Goal: Use online tool/utility: Utilize a website feature to perform a specific function

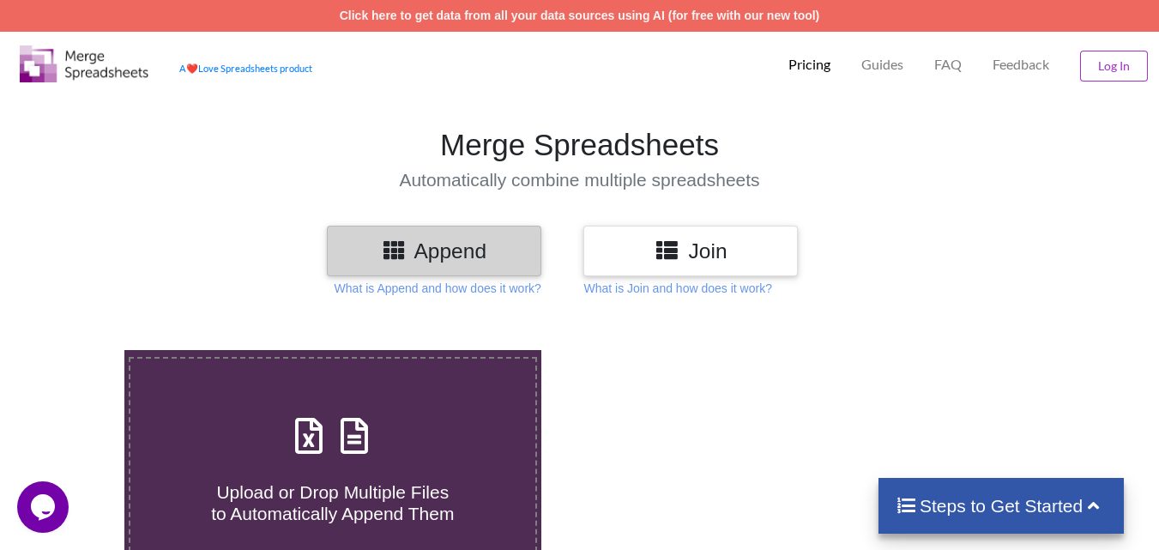
click at [406, 506] on span "Upload or Drop Multiple Files to Automatically Append Them" at bounding box center [332, 502] width 243 height 41
click at [77, 350] on input "Upload or Drop Multiple Files to Automatically Append Them" at bounding box center [77, 350] width 0 height 0
type input "C:\fakepath\mc-report-[DATE]-[DATE] (8).csv"
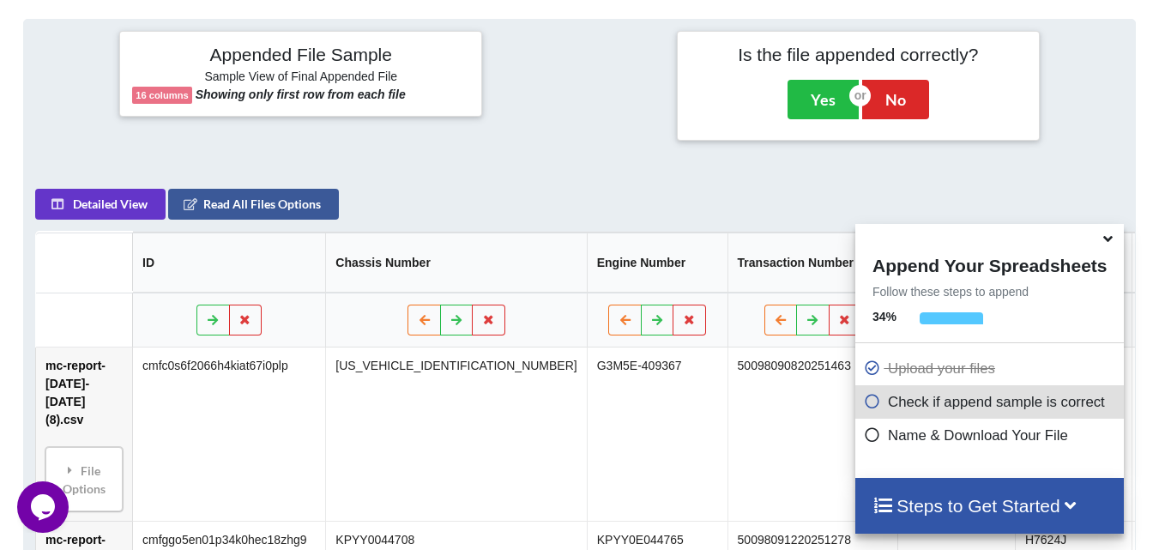
scroll to position [667, 0]
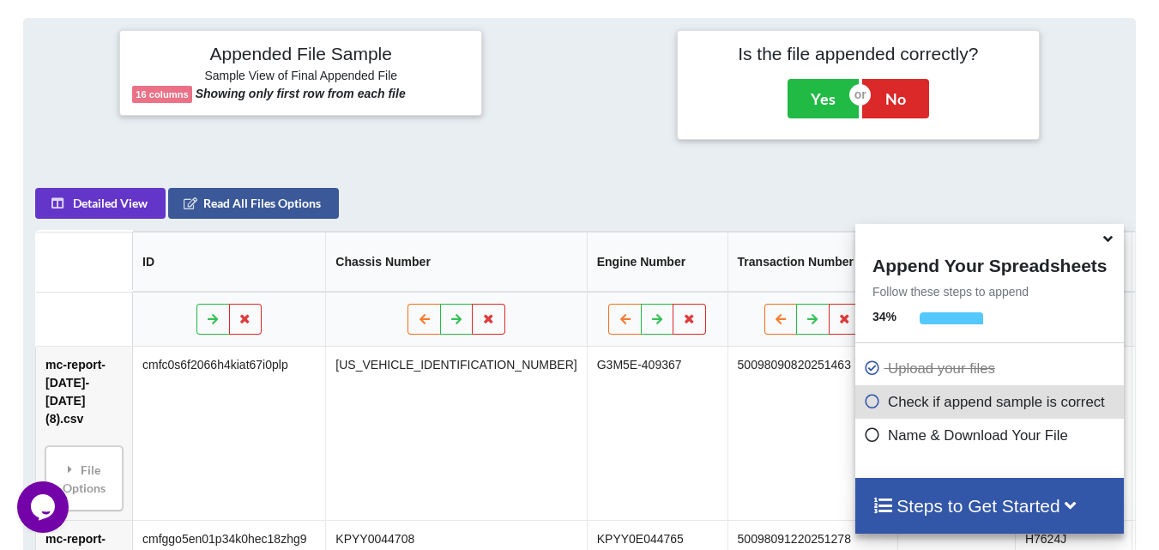
click at [1109, 244] on icon at bounding box center [1108, 235] width 18 height 15
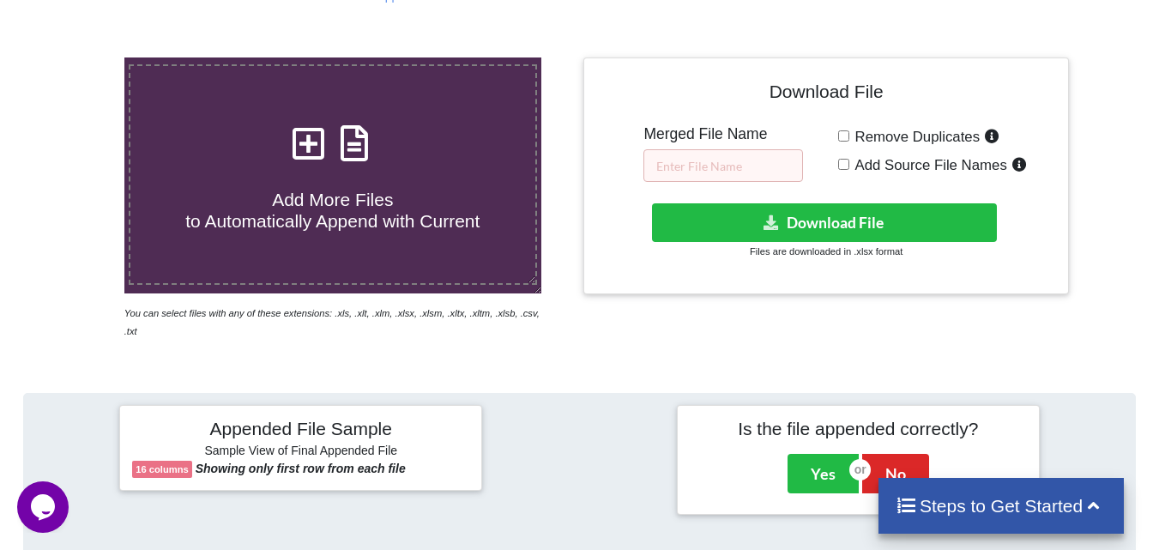
scroll to position [238, 0]
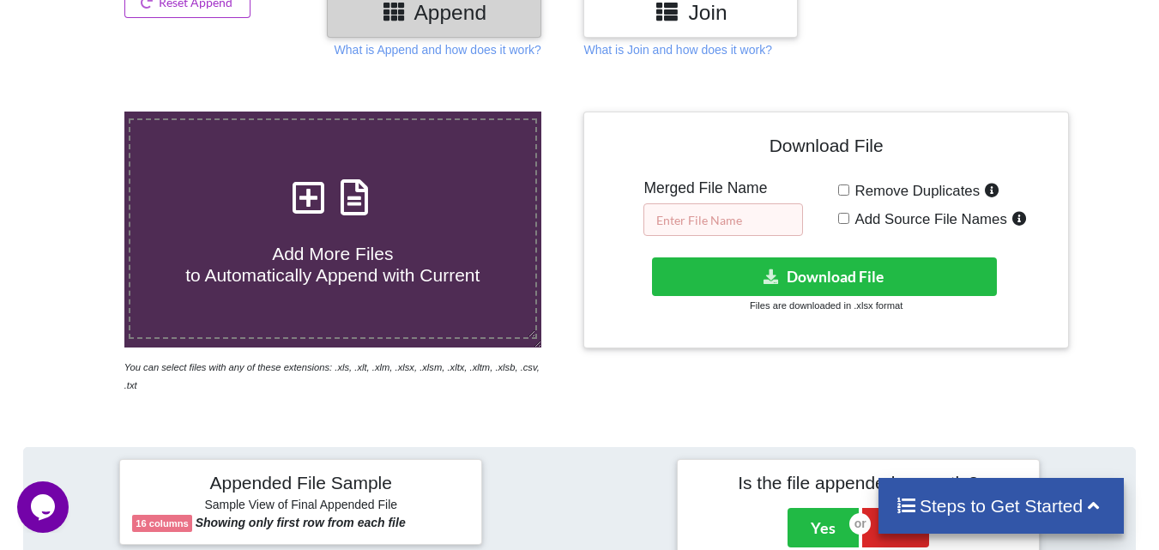
click at [690, 220] on input "text" at bounding box center [723, 219] width 160 height 33
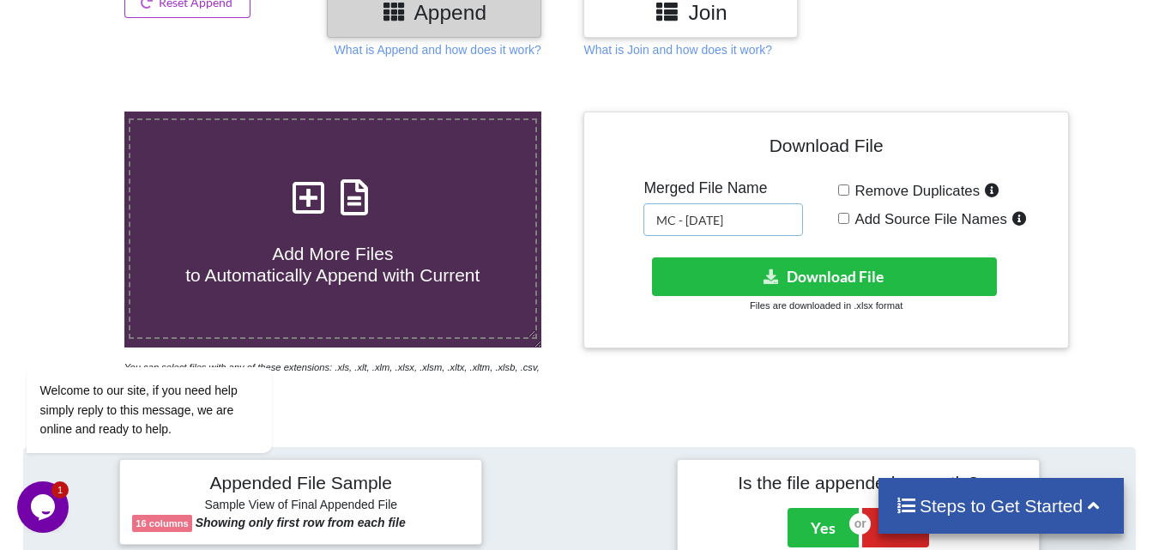
click at [681, 217] on input "MC - [DATE]" at bounding box center [723, 219] width 160 height 33
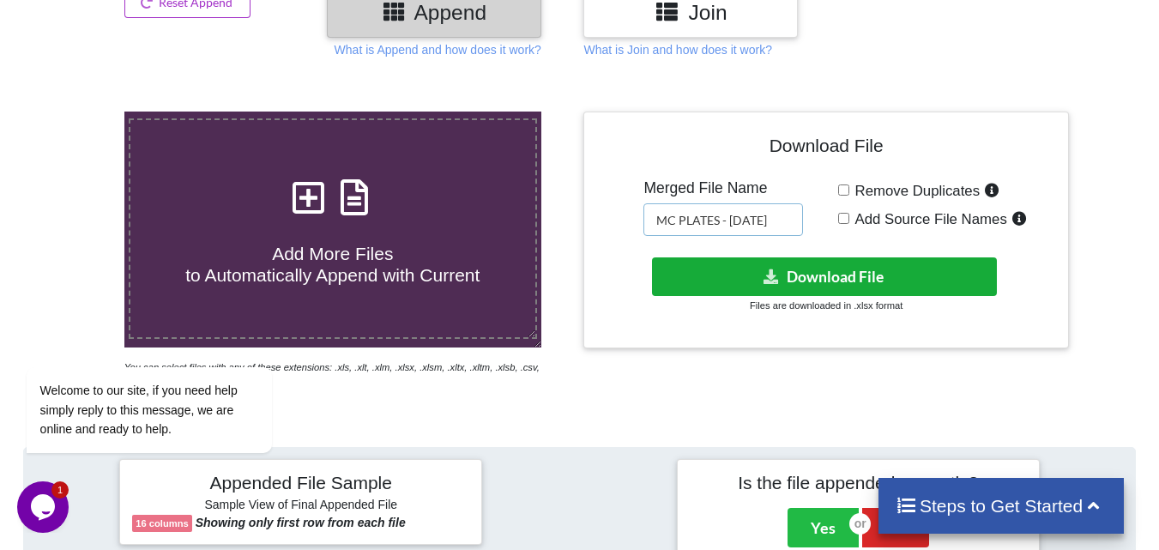
type input "MC PLATES - [DATE]"
click at [835, 280] on button "Download File" at bounding box center [824, 276] width 345 height 39
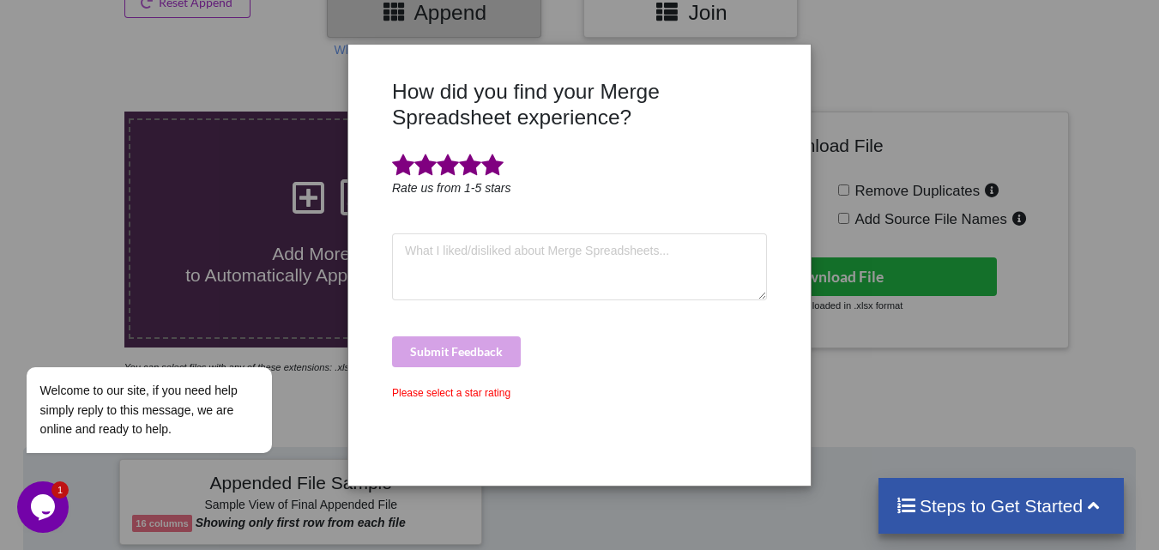
drag, startPoint x: 485, startPoint y: 165, endPoint x: 547, endPoint y: 172, distance: 62.2
click at [485, 165] on span at bounding box center [492, 166] width 22 height 24
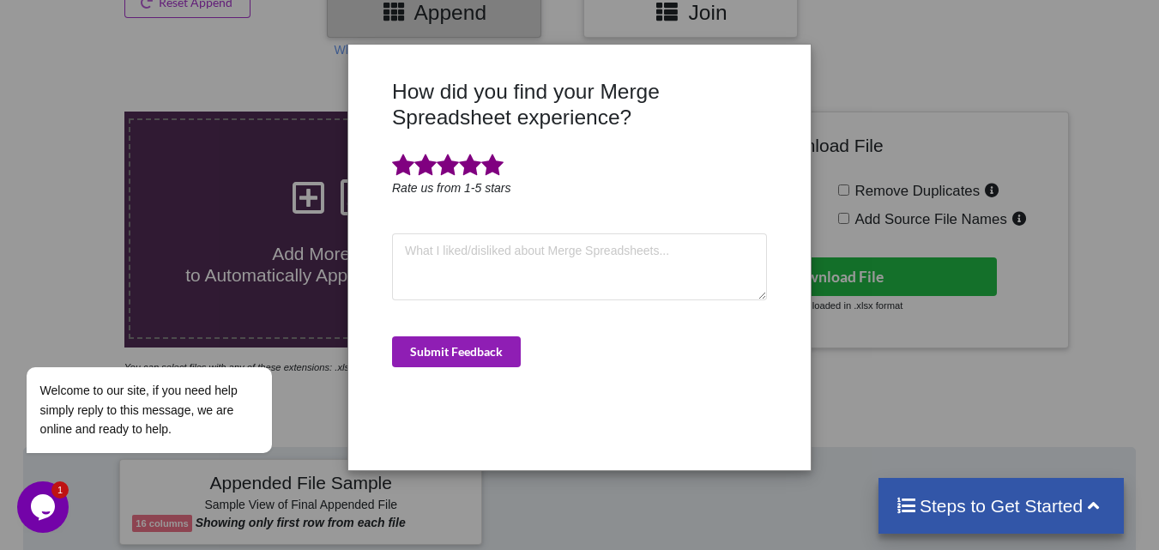
click at [491, 346] on button "Submit Feedback" at bounding box center [456, 351] width 129 height 31
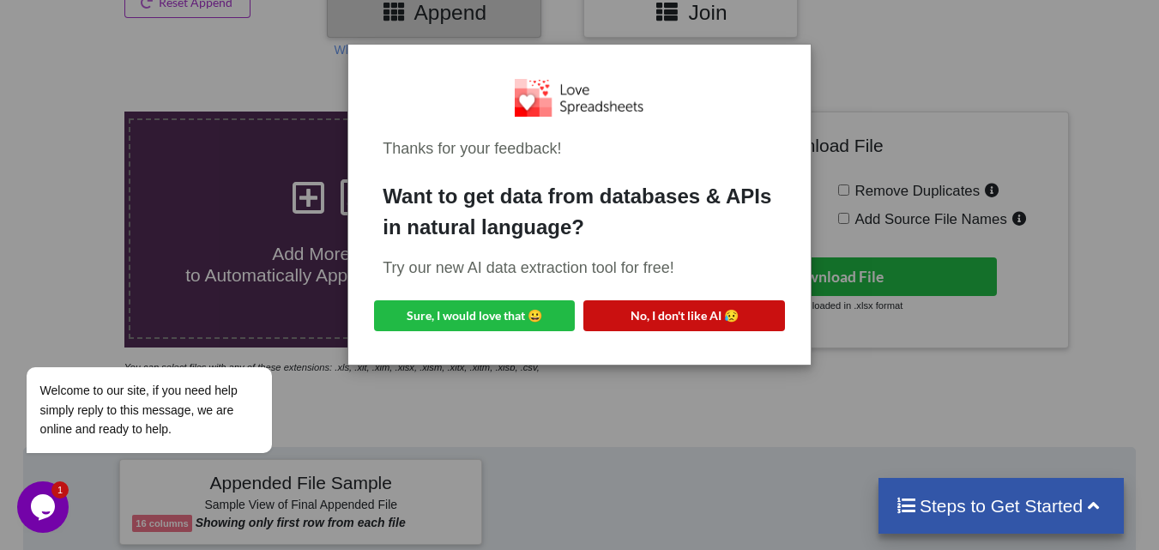
click at [707, 314] on button "No, I don't like AI 😥" at bounding box center [683, 315] width 201 height 31
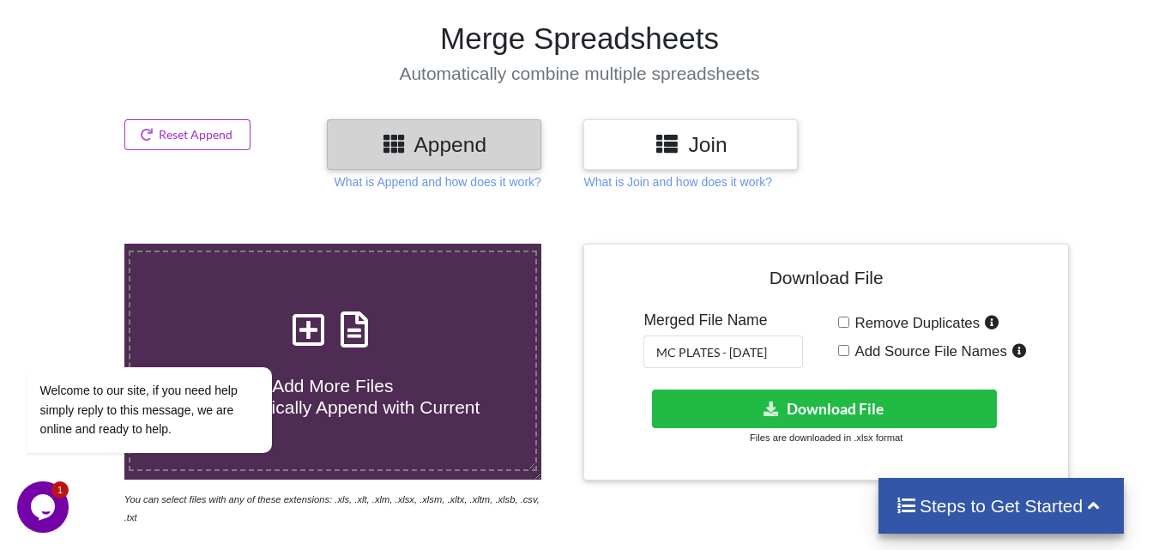
scroll to position [0, 0]
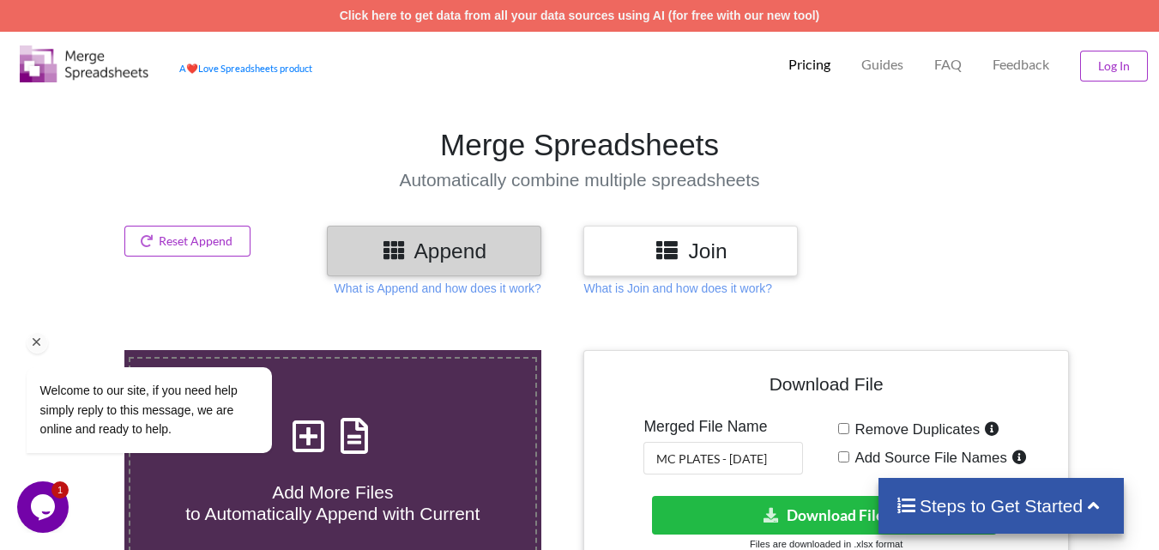
click at [205, 243] on div "Welcome to our site, if you need help simply reply to this message, we are onli…" at bounding box center [171, 338] width 309 height 261
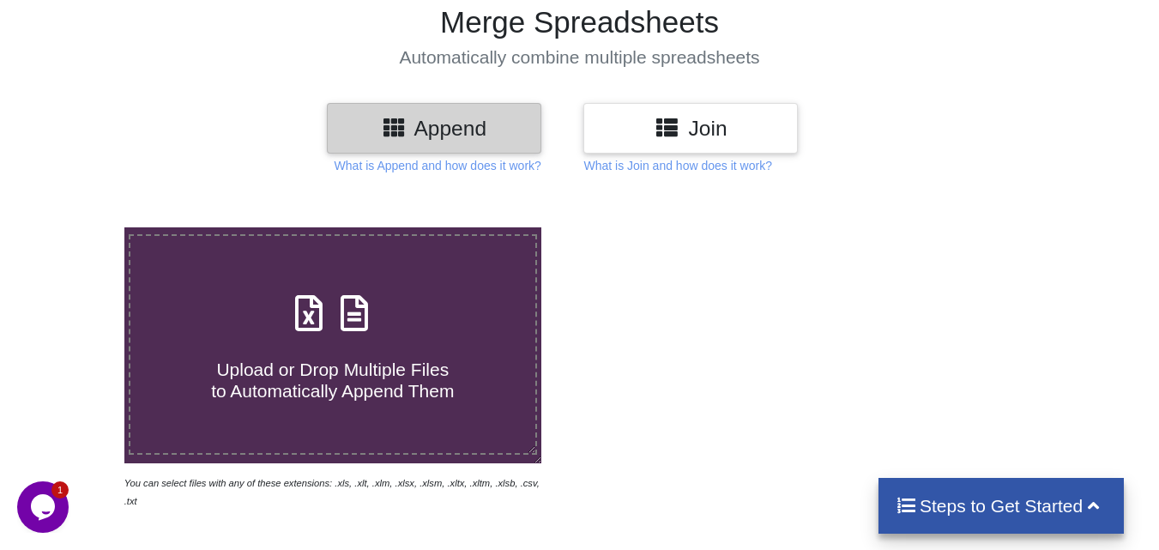
scroll to position [172, 0]
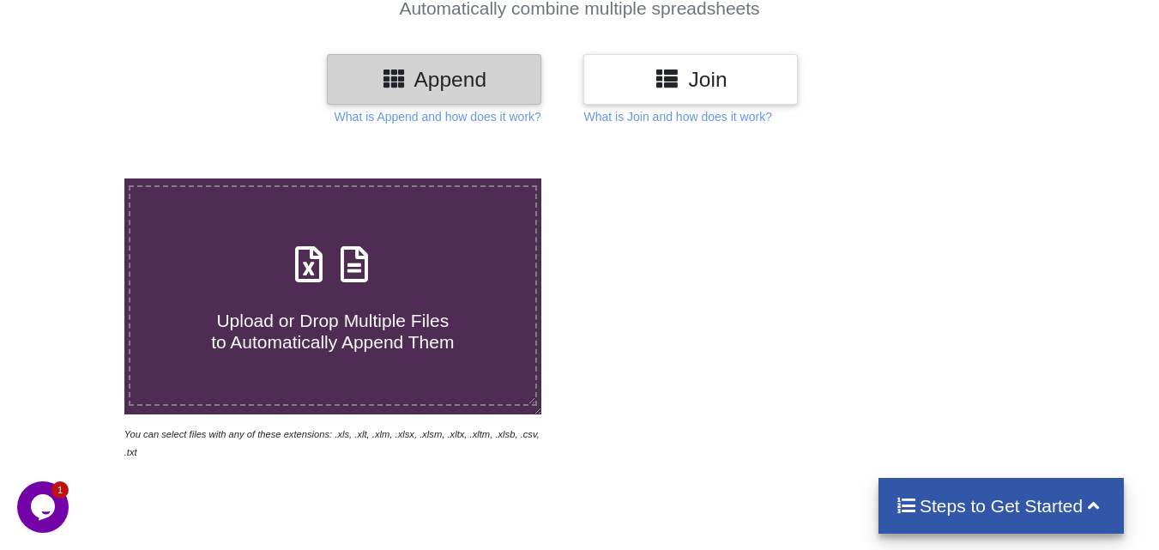
click at [427, 331] on span "Upload or Drop Multiple Files to Automatically Append Them" at bounding box center [332, 330] width 243 height 41
click at [77, 178] on input "Upload or Drop Multiple Files to Automatically Append Them" at bounding box center [77, 178] width 0 height 0
type input "C:\fakepath\mv-report-Oct 01, 2025-Oct 31, 2025 (97).csv"
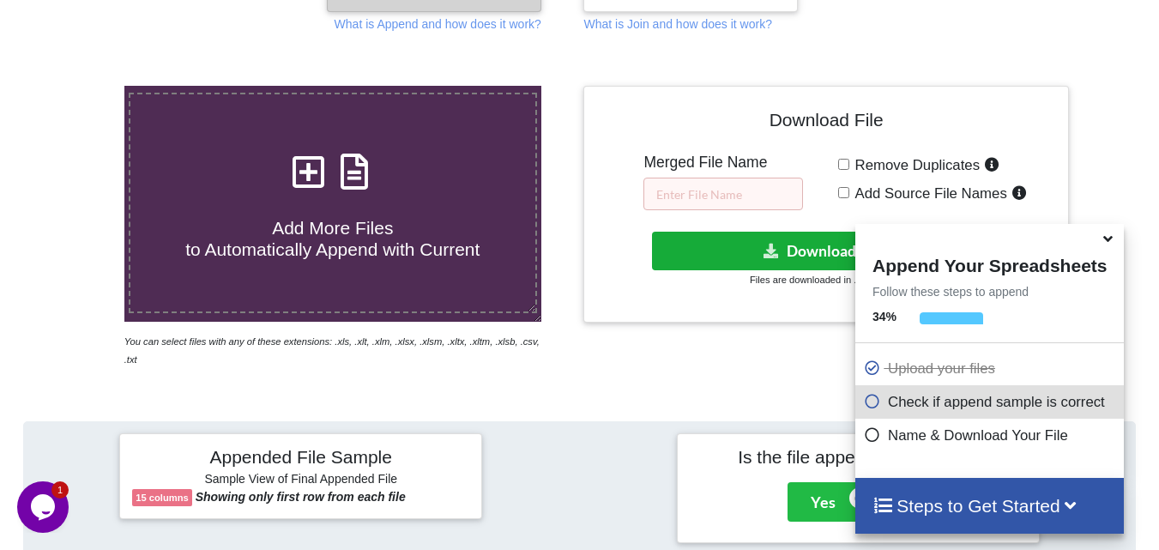
scroll to position [257, 0]
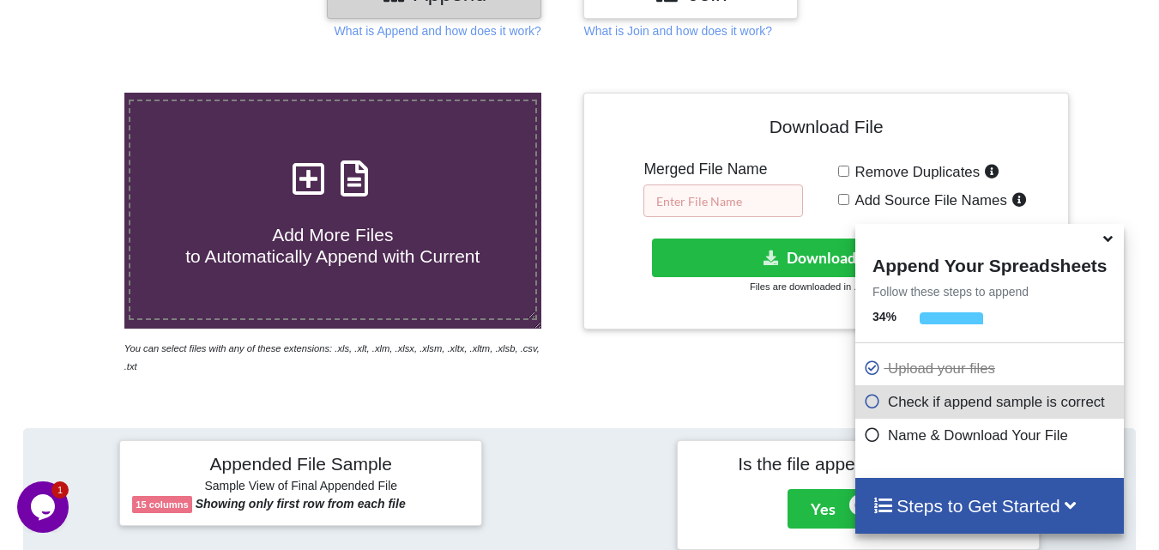
click at [736, 197] on input "text" at bounding box center [723, 200] width 160 height 33
click at [679, 199] on input "MV - 10.13.2025" at bounding box center [723, 200] width 160 height 33
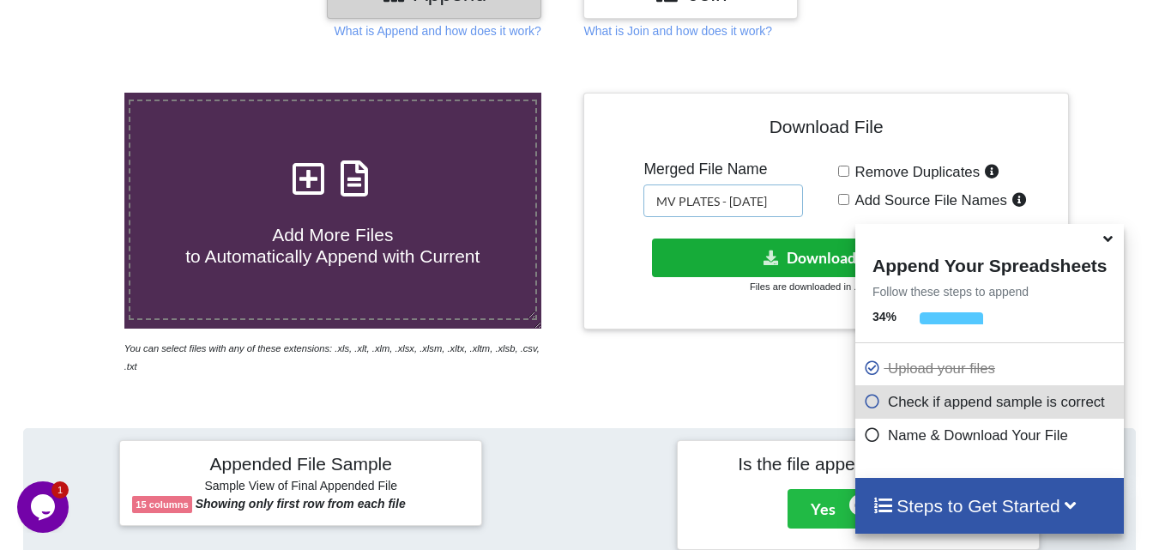
type input "MV PLATES - 10.13.2025"
click at [806, 253] on button "Download File" at bounding box center [824, 257] width 345 height 39
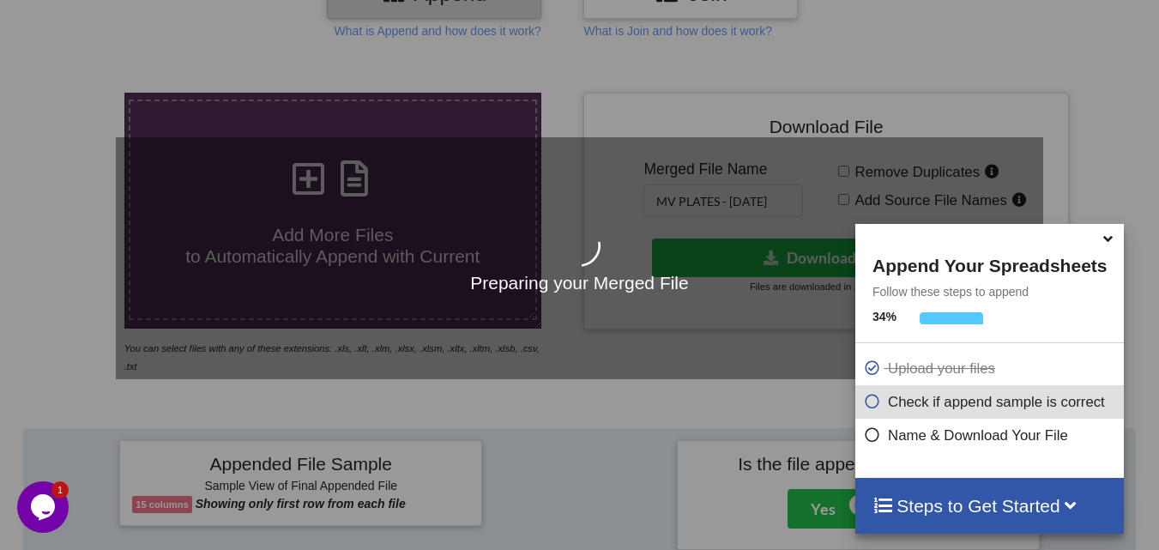
click at [1112, 241] on icon at bounding box center [1108, 235] width 18 height 15
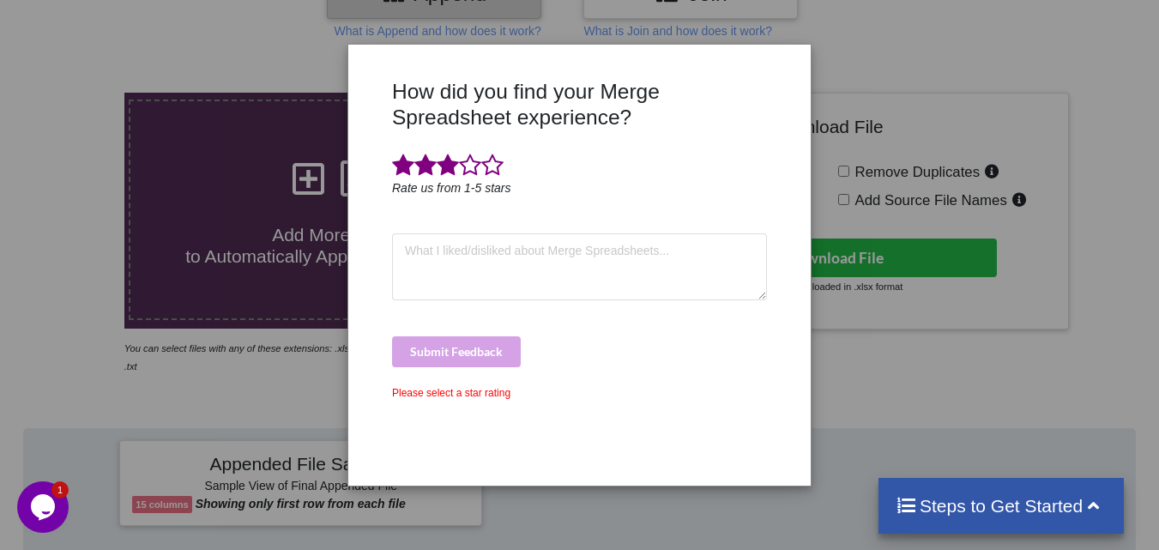
click at [451, 168] on span at bounding box center [448, 166] width 22 height 24
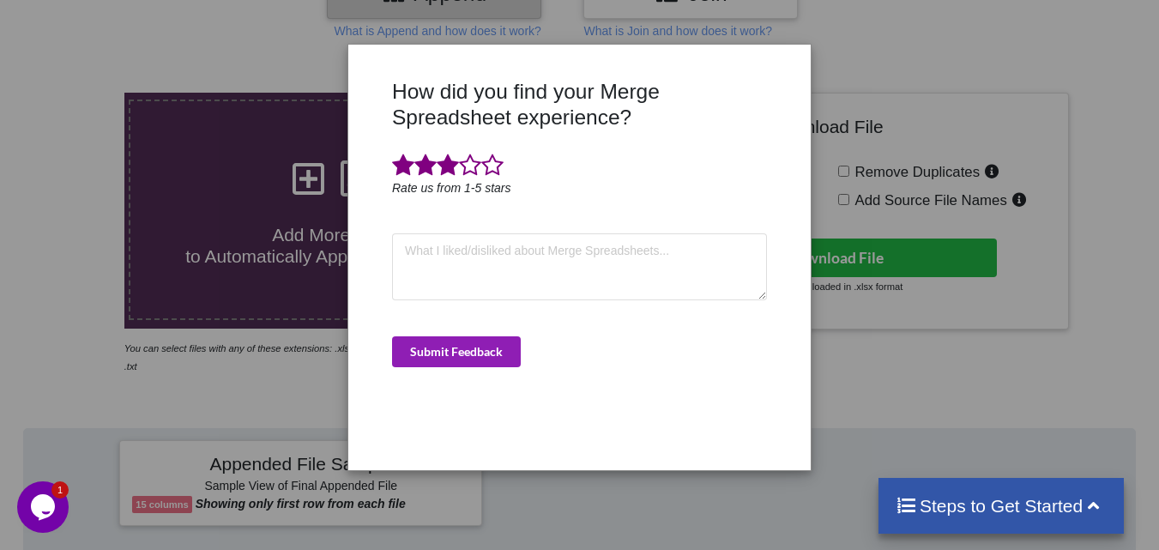
click at [466, 349] on button "Submit Feedback" at bounding box center [456, 351] width 129 height 31
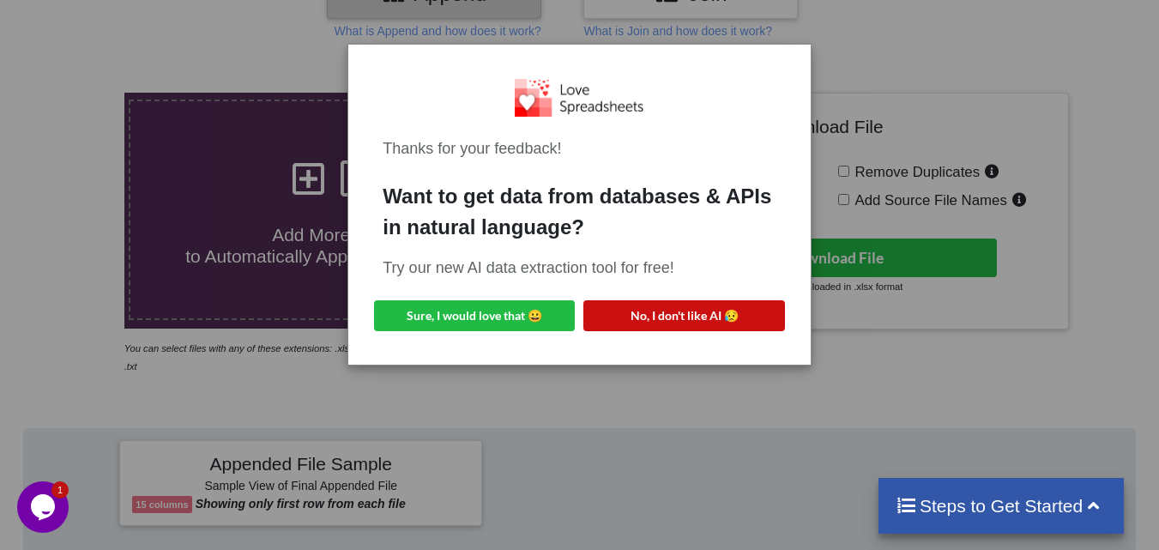
click at [715, 310] on button "No, I don't like AI 😥" at bounding box center [683, 315] width 201 height 31
